Goal: Transaction & Acquisition: Purchase product/service

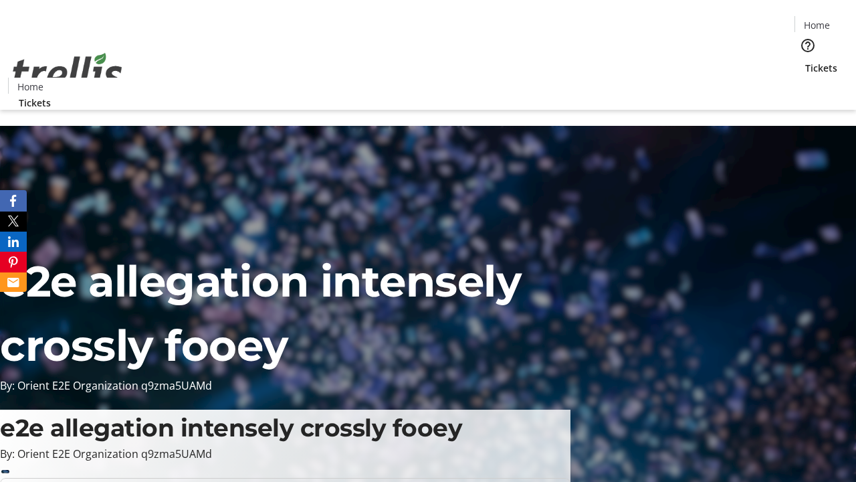
click at [805, 61] on span "Tickets" at bounding box center [821, 68] width 32 height 14
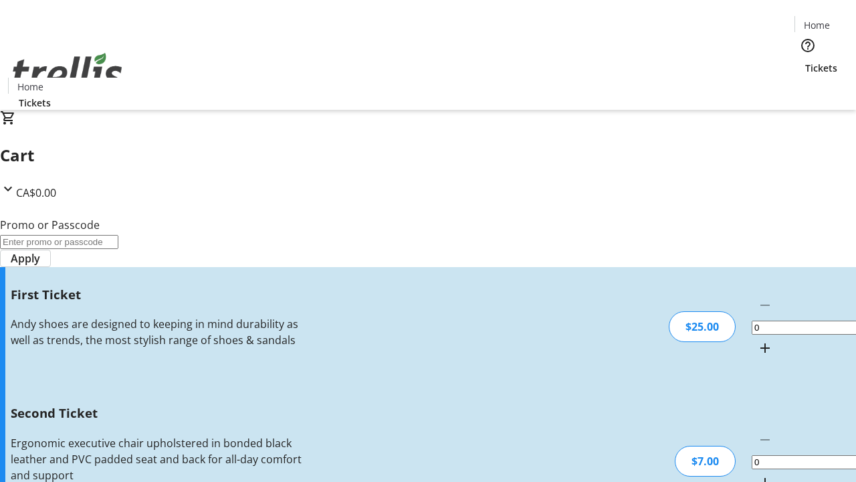
click at [757, 340] on mat-icon "Increment by one" at bounding box center [765, 348] width 16 height 16
type input "1"
click at [757, 474] on mat-icon "Increment by one" at bounding box center [765, 482] width 16 height 16
type input "2"
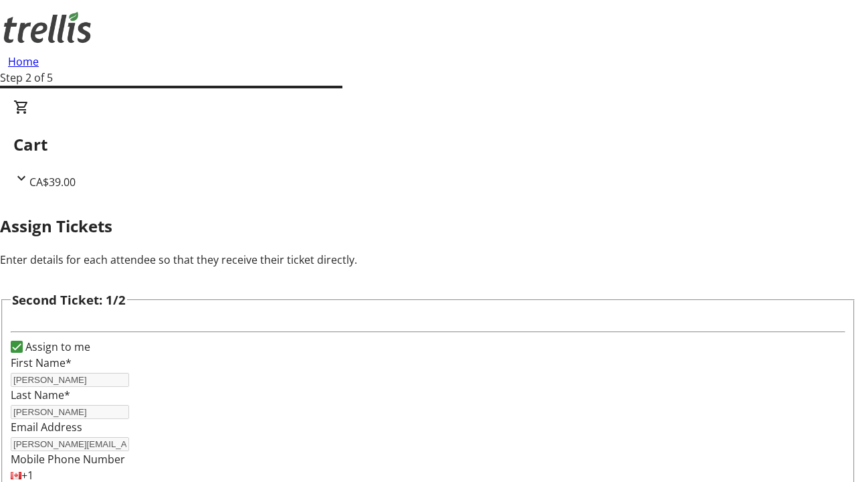
scroll to position [219, 0]
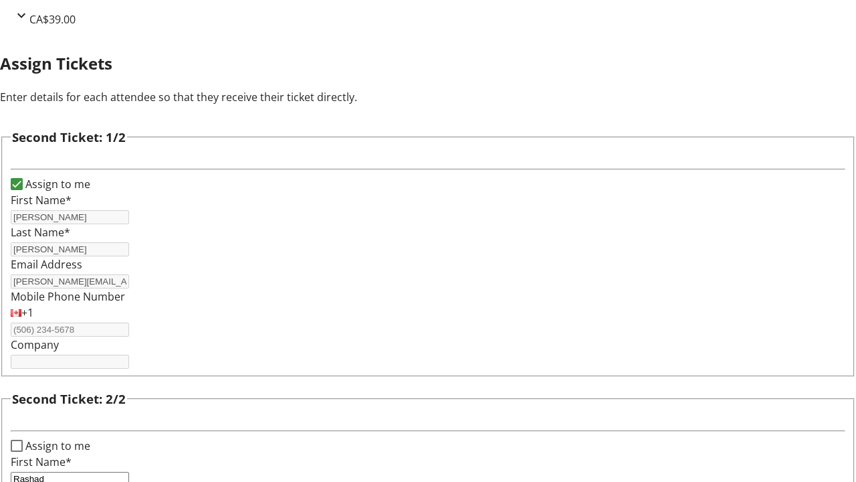
type input "[PERSON_NAME]"
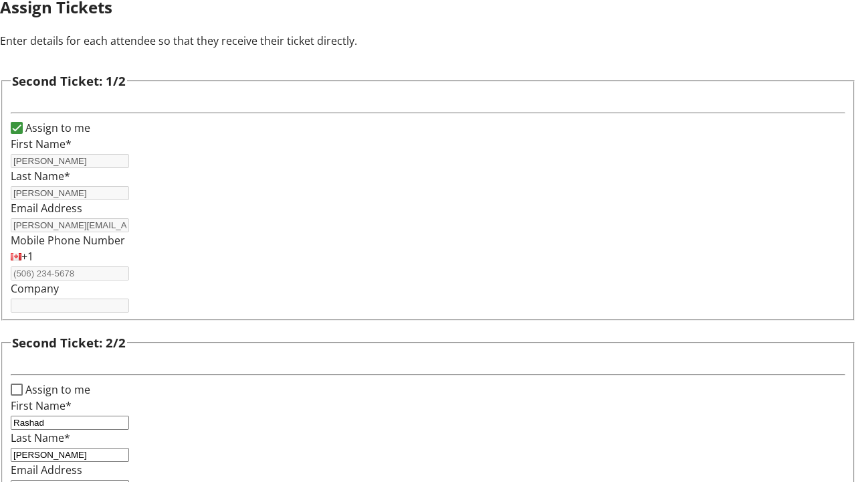
type input "[EMAIL_ADDRESS][DOMAIN_NAME]"
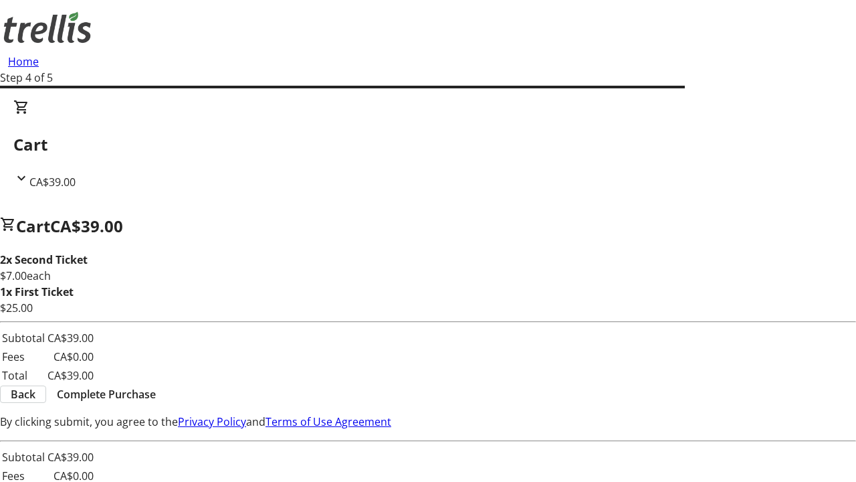
click at [35, 396] on span "Back" at bounding box center [23, 394] width 25 height 16
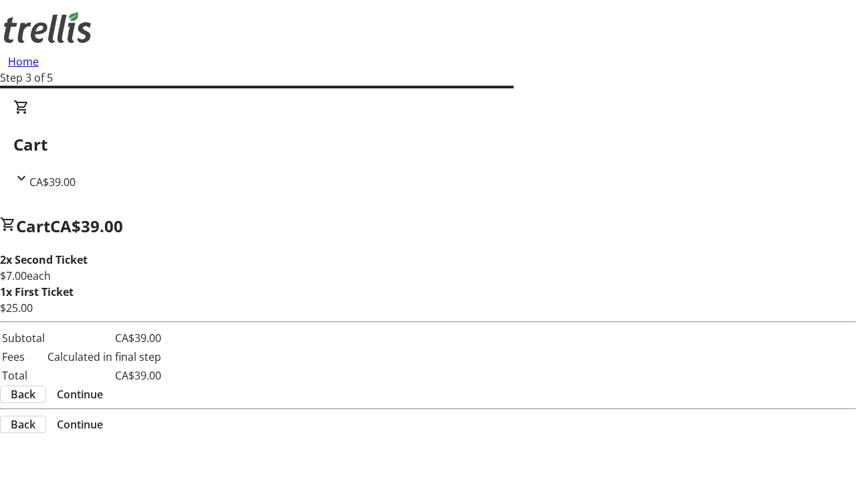
click at [35, 396] on span "Back" at bounding box center [23, 394] width 25 height 16
